Goal: Task Accomplishment & Management: Manage account settings

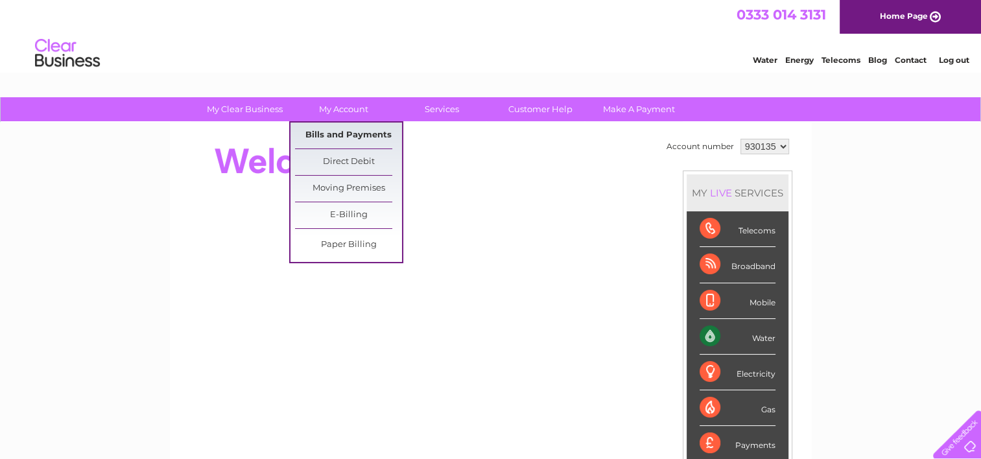
click at [339, 134] on link "Bills and Payments" at bounding box center [348, 136] width 107 height 26
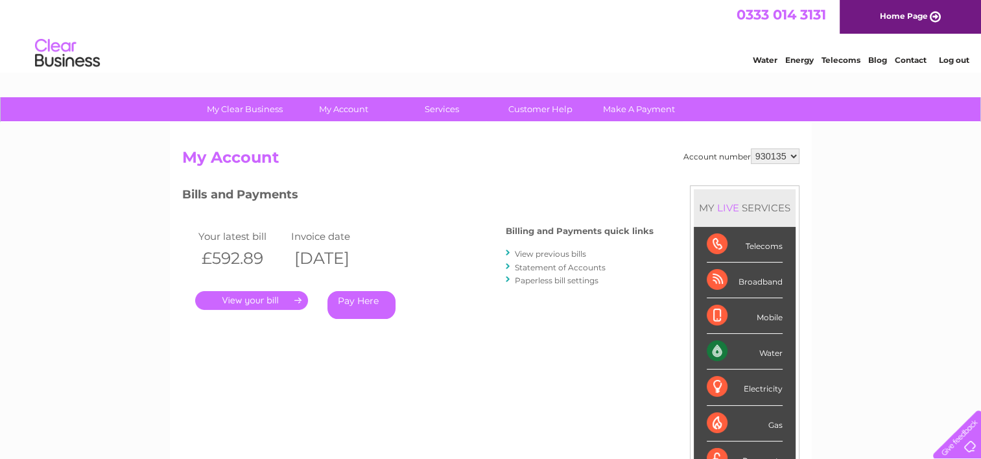
click at [259, 298] on link "." at bounding box center [251, 300] width 113 height 19
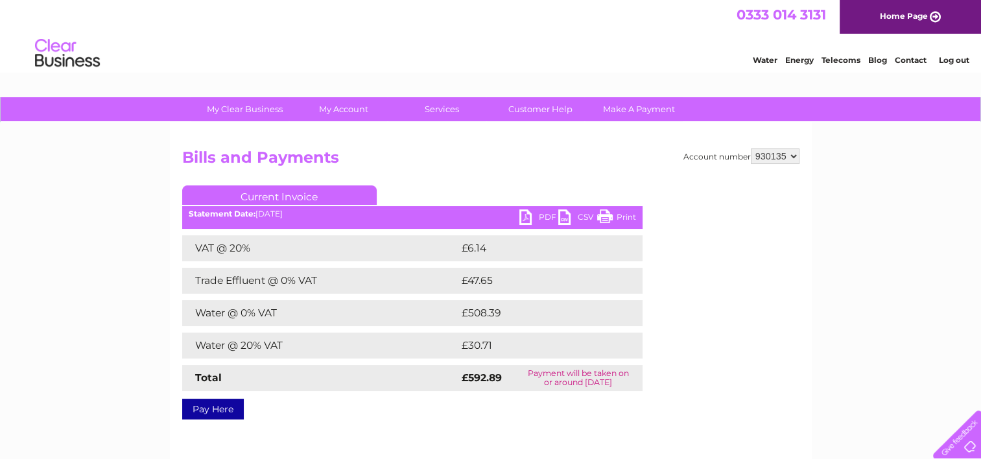
click at [537, 213] on link "PDF" at bounding box center [539, 219] width 39 height 19
click at [885, 230] on div "My Clear Business Login Details My Details My Preferences Link Account My Accou…" at bounding box center [490, 402] width 981 height 610
